Goal: Transaction & Acquisition: Purchase product/service

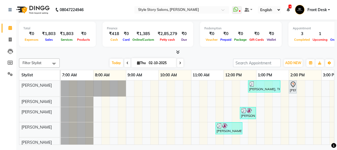
scroll to position [0, 144]
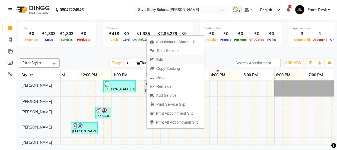
click at [156, 57] on span "Edit" at bounding box center [159, 60] width 7 height 6
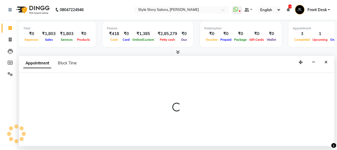
select select "tentative"
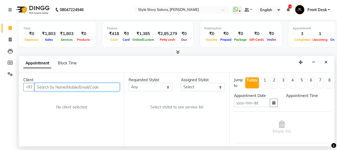
type input "02-10-2025"
select select "840"
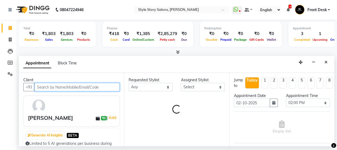
select select "46661"
select select "3090"
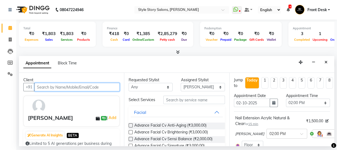
click at [68, 85] on input "text" at bounding box center [76, 87] width 85 height 8
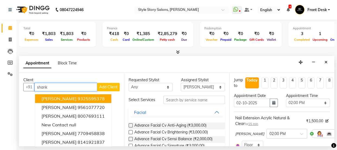
click at [67, 100] on span "[PERSON_NAME]" at bounding box center [58, 98] width 35 height 5
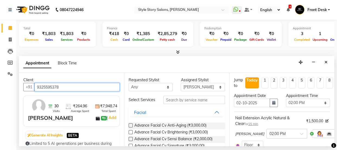
type input "9325595378"
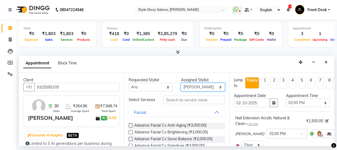
click at [198, 88] on select "Select [PERSON_NAME] [PERSON_NAME] [PERSON_NAME] [PERSON_NAME] [PERSON_NAME] [P…" at bounding box center [202, 87] width 44 height 8
select select "61197"
click at [180, 83] on select "Select [PERSON_NAME] [PERSON_NAME] [PERSON_NAME] [PERSON_NAME] [PERSON_NAME] [P…" at bounding box center [202, 87] width 44 height 8
click at [336, 134] on icon at bounding box center [340, 133] width 3 height 4
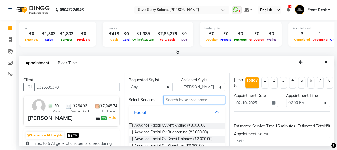
click at [191, 100] on input "text" at bounding box center [193, 99] width 61 height 8
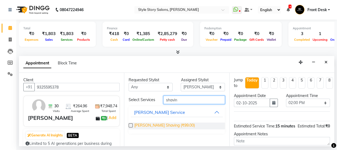
type input "shavin"
click at [166, 128] on span "[PERSON_NAME] Shaving (₹99.00)" at bounding box center [164, 125] width 60 height 7
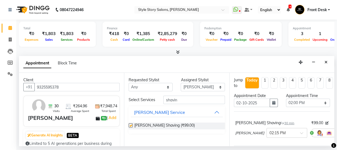
checkbox input "false"
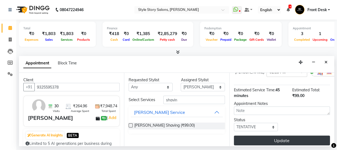
scroll to position [69, 0]
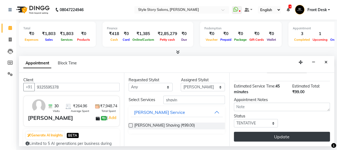
click at [278, 133] on button "Update" at bounding box center [282, 136] width 96 height 10
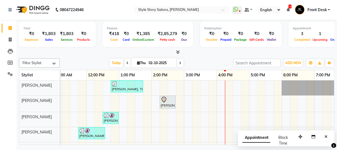
scroll to position [0, 135]
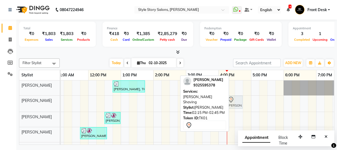
drag, startPoint x: 164, startPoint y: 99, endPoint x: 233, endPoint y: 102, distance: 68.7
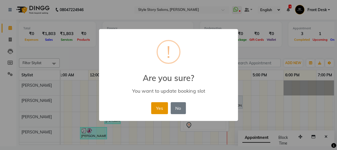
click at [156, 106] on button "Yes" at bounding box center [159, 108] width 17 height 12
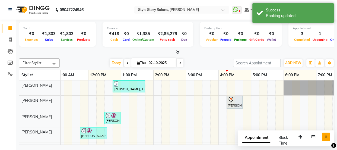
click at [325, 137] on icon "Close" at bounding box center [325, 136] width 3 height 4
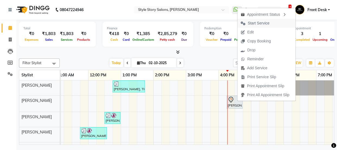
click at [255, 21] on span "Start Service" at bounding box center [258, 23] width 22 height 6
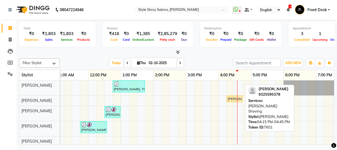
click at [236, 98] on div "[PERSON_NAME], TK01, 04:15 PM-04:45 PM, [PERSON_NAME] Shaving" at bounding box center [234, 98] width 15 height 5
select select "1"
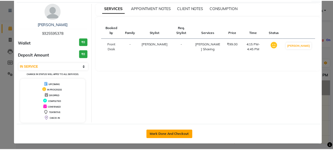
scroll to position [20, 0]
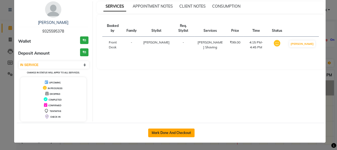
click at [173, 130] on button "Mark Done And Checkout" at bounding box center [171, 132] width 46 height 9
select select "service"
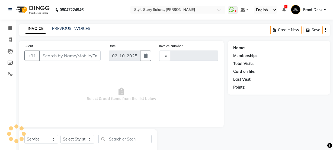
type input "1789"
select select "6249"
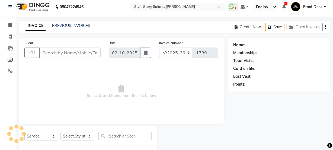
scroll to position [14, 0]
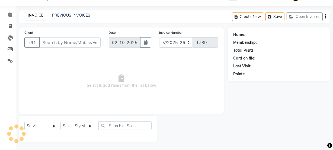
type input "9325595378"
select select "61197"
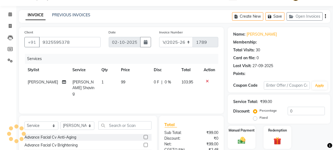
scroll to position [68, 0]
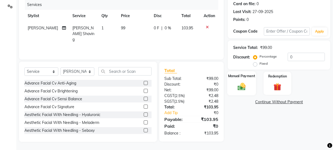
click at [245, 88] on img at bounding box center [241, 86] width 13 height 9
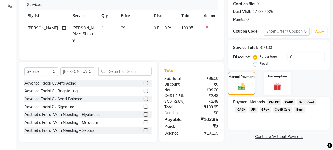
click at [253, 108] on span "UPI" at bounding box center [253, 109] width 8 height 6
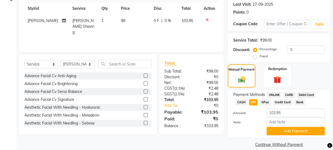
scroll to position [81, 0]
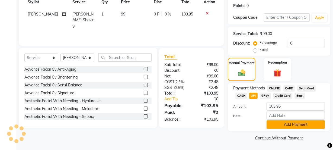
click at [286, 123] on button "Add Payment" at bounding box center [295, 124] width 58 height 8
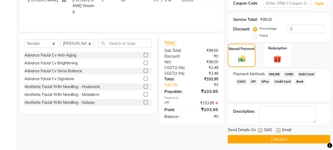
scroll to position [97, 0]
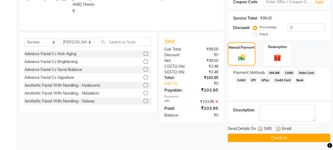
click at [268, 135] on button "Checkout" at bounding box center [279, 137] width 102 height 8
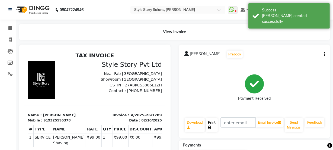
click at [209, 126] on icon at bounding box center [209, 126] width 3 height 3
click at [9, 27] on icon at bounding box center [10, 28] width 4 height 4
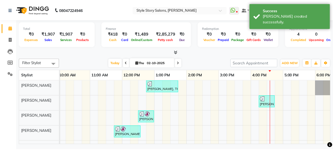
scroll to position [0, 102]
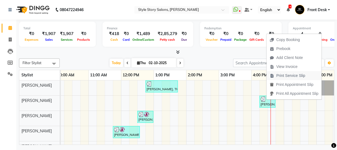
click at [276, 76] on span "Print Service Slip" at bounding box center [290, 76] width 29 height 6
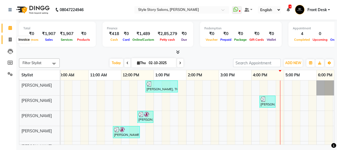
click at [10, 40] on icon at bounding box center [10, 39] width 3 height 4
select select "service"
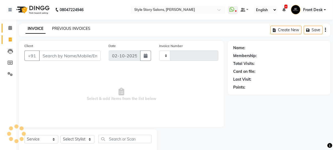
type input "1790"
select select "6249"
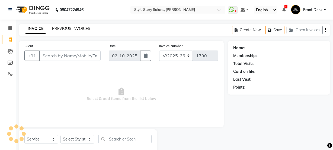
click at [72, 27] on link "PREVIOUS INVOICES" at bounding box center [71, 28] width 38 height 5
